Goal: Information Seeking & Learning: Compare options

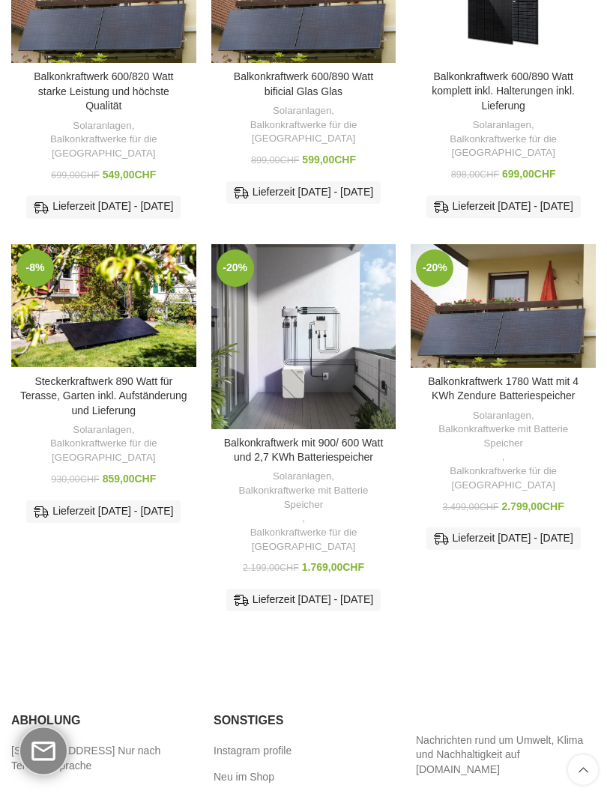
scroll to position [571, 0]
click at [344, 443] on link "Balkonkraftwerk mit 900/ 600 Watt und 2,7 KWh Batteriespeicher" at bounding box center [304, 450] width 160 height 27
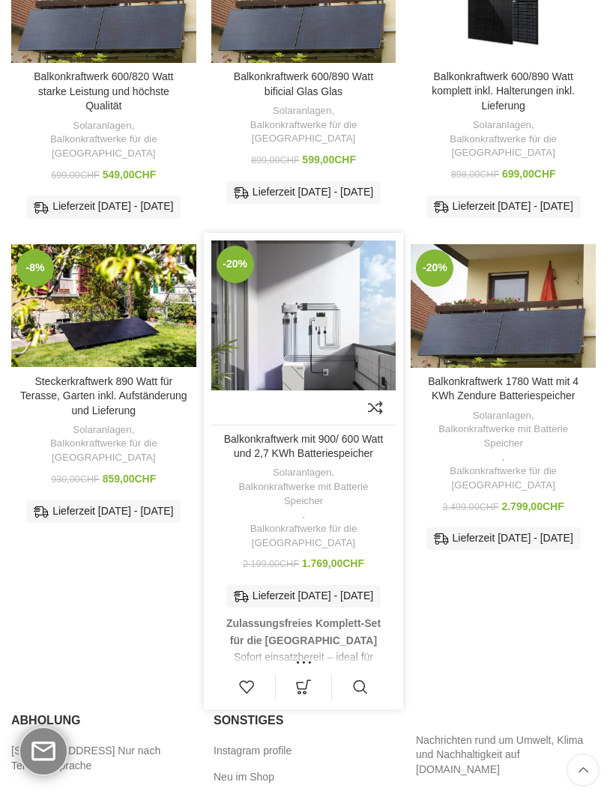
click at [341, 343] on img "Balkonkraftwerk mit 900/ 600 Watt und 2,7 KWh Batteriespeicher" at bounding box center [303, 332] width 185 height 185
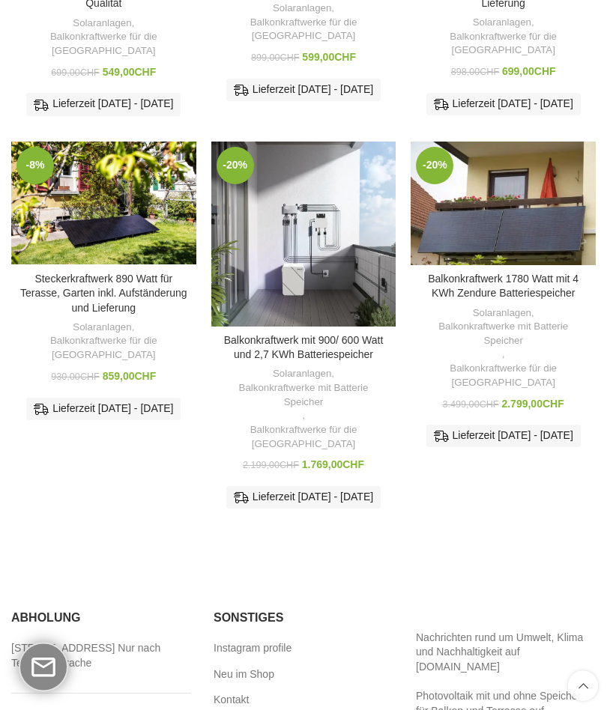
scroll to position [673, 0]
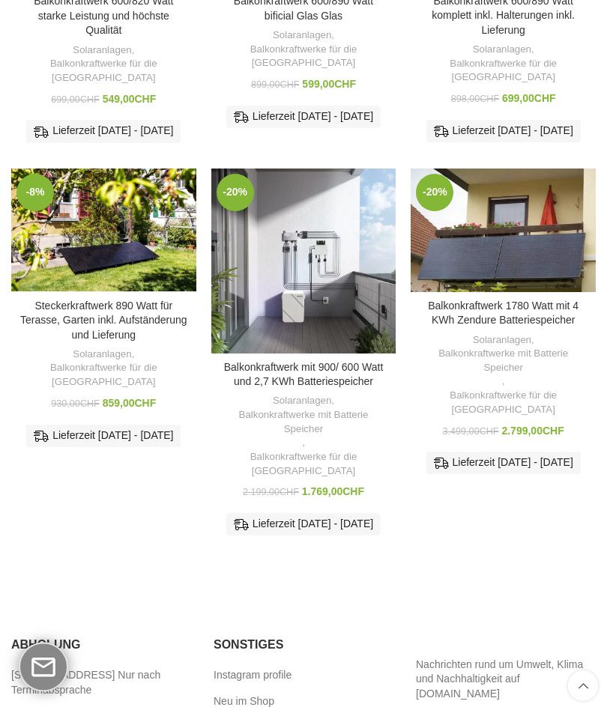
click at [553, 270] on img "Balkonkraftwerk 1780 Watt mit 4 KWh Zendure Batteriespeicher" at bounding box center [502, 231] width 185 height 124
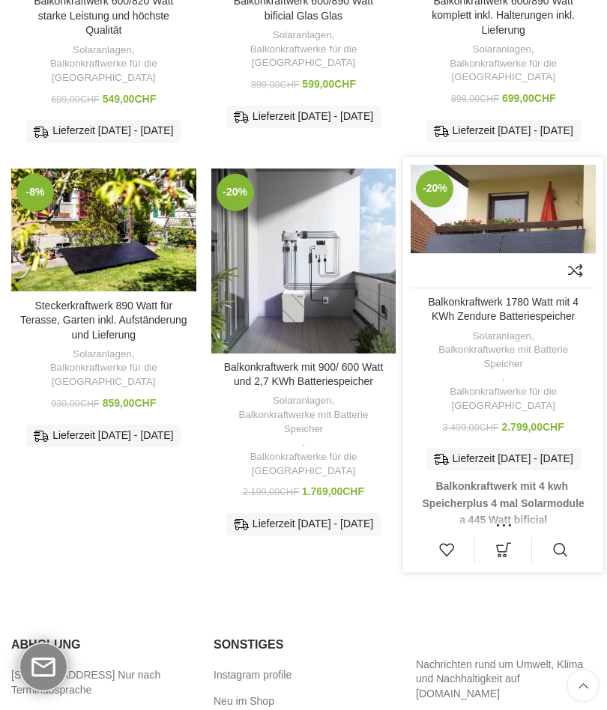
scroll to position [647, 0]
click at [526, 230] on img "Balkonkraftwerk 1780 Watt mit 4 KWh Zendure Batteriespeicher" at bounding box center [502, 227] width 185 height 124
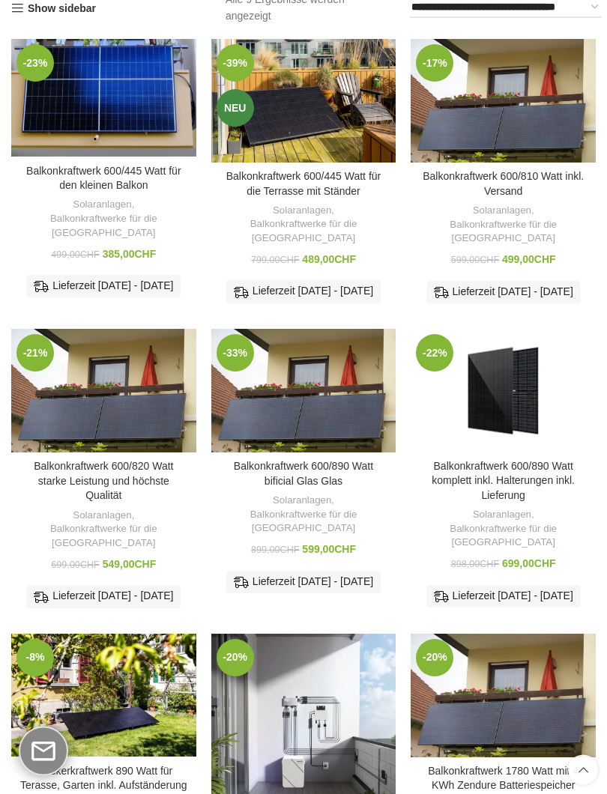
scroll to position [182, 0]
click at [528, 407] on img "Balkonkraftwerk 600/890 Watt komplett inkl. Halterungen inkl. Lieferung" at bounding box center [502, 390] width 185 height 123
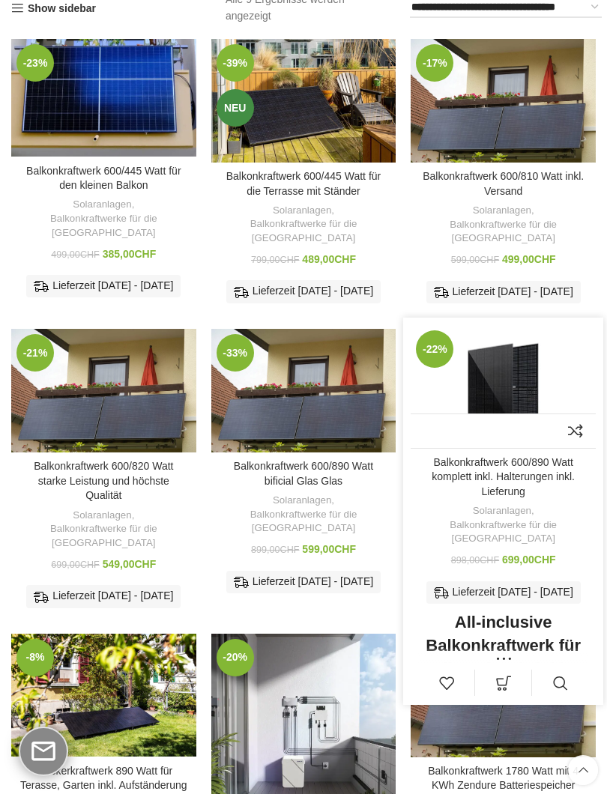
click at [515, 385] on img "Balkonkraftwerk 600/890 Watt komplett inkl. Halterungen inkl. Lieferung" at bounding box center [502, 386] width 185 height 123
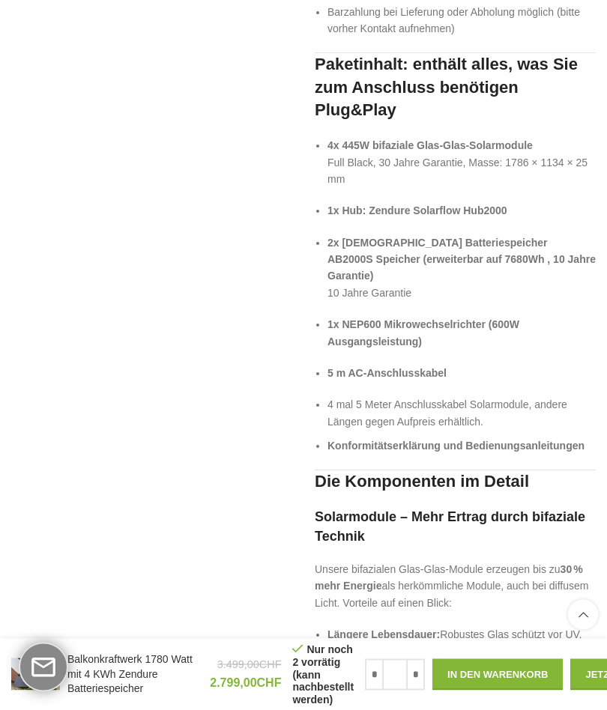
scroll to position [2190, 0]
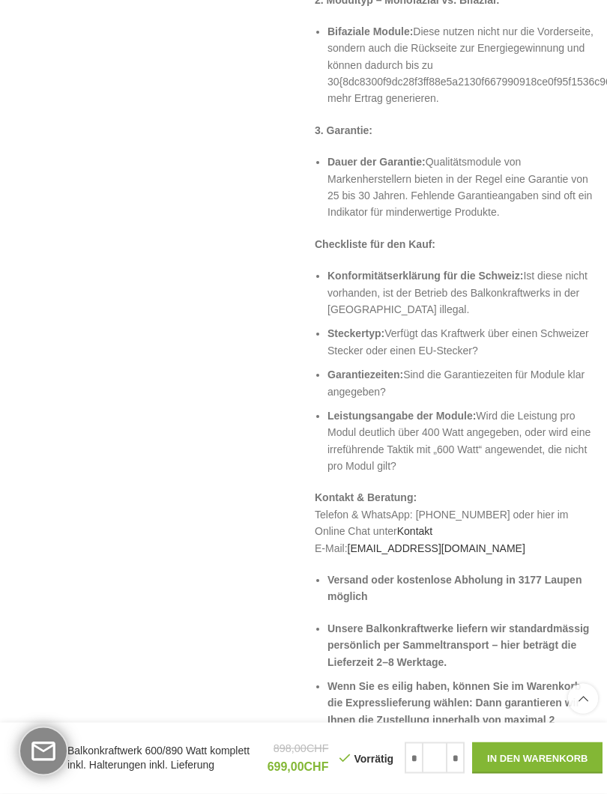
scroll to position [3816, 0]
